Goal: Find specific page/section: Find specific page/section

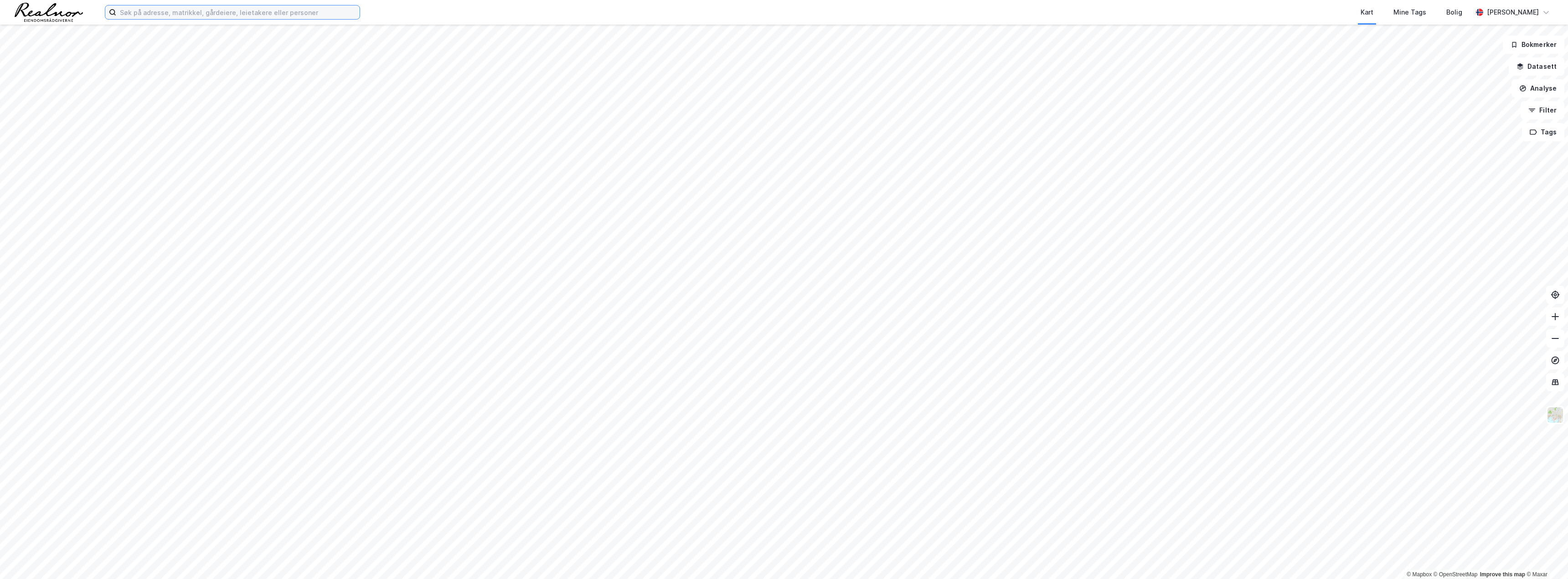
click at [244, 13] on input at bounding box center [238, 12] width 243 height 13
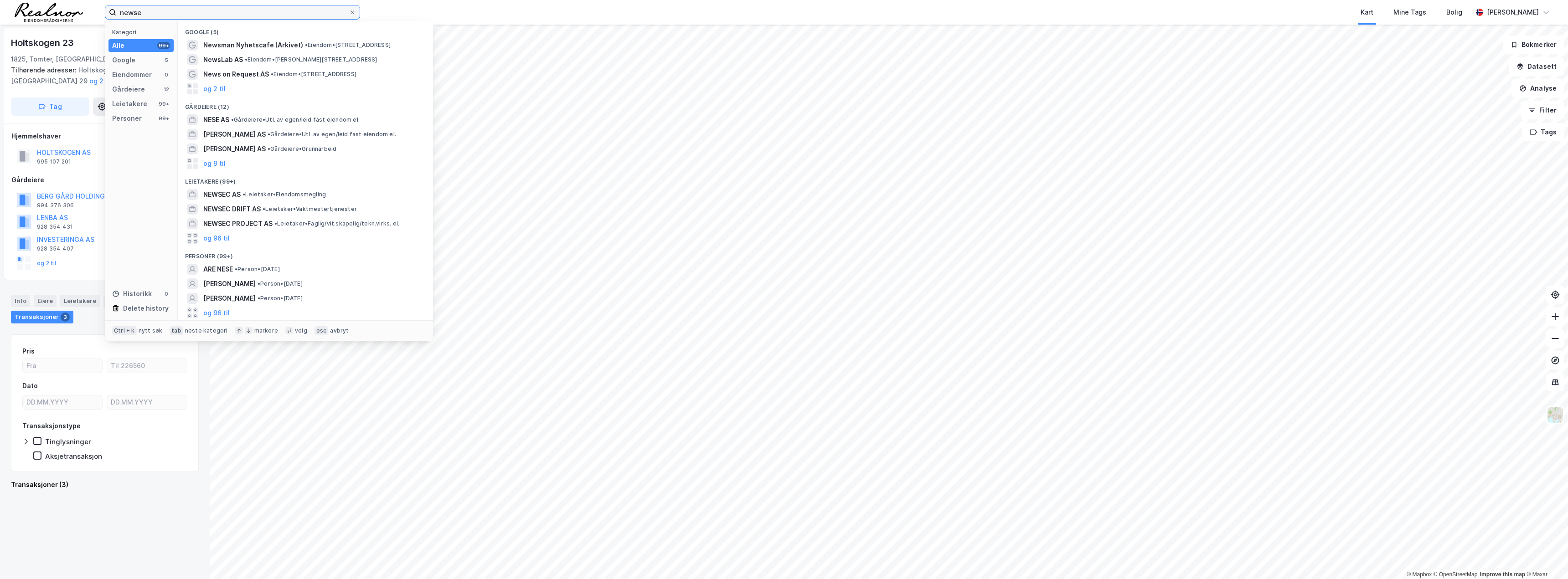
type input "æ"
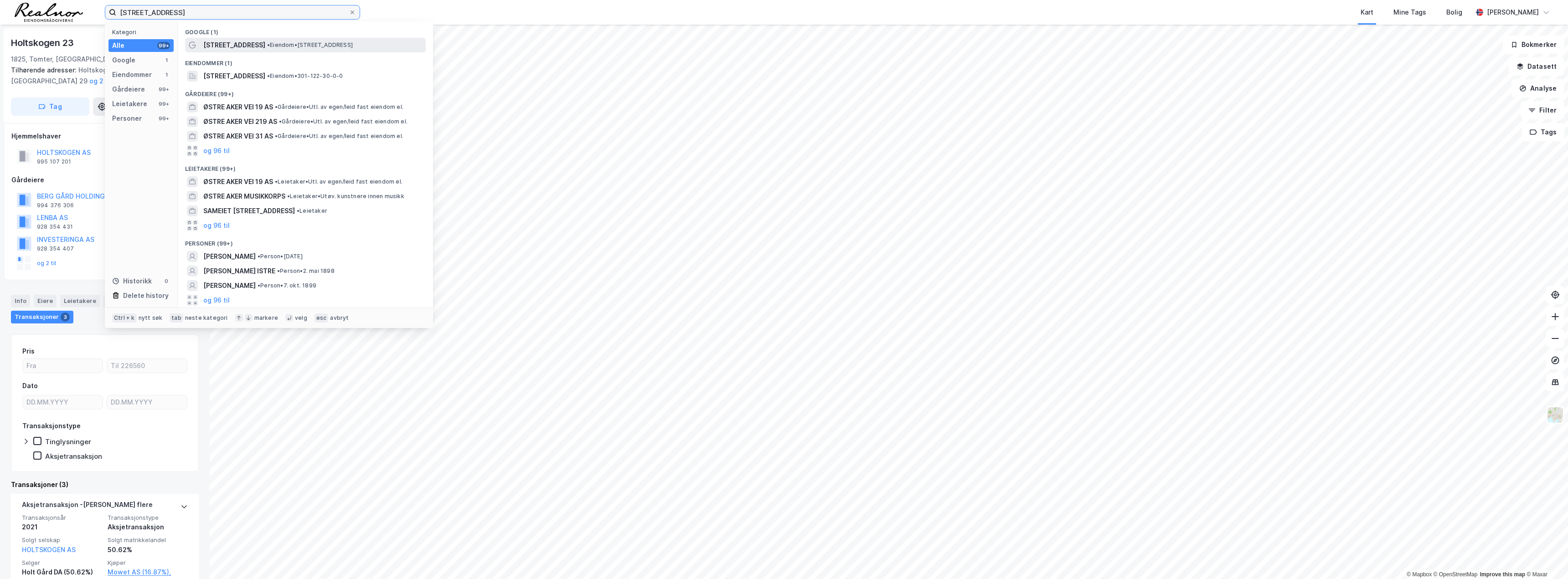
type input "[STREET_ADDRESS]"
click at [240, 41] on span "[STREET_ADDRESS]" at bounding box center [234, 45] width 62 height 11
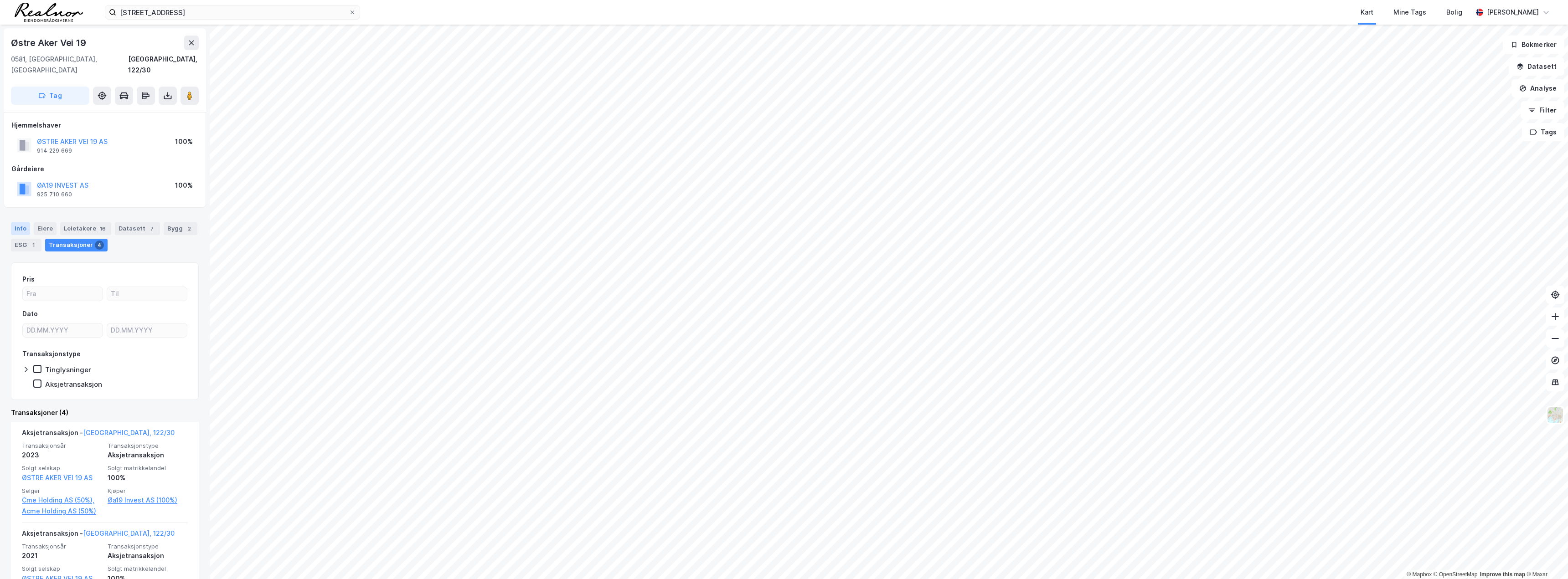
click at [26, 222] on div "Info" at bounding box center [20, 228] width 19 height 13
